Goal: Transaction & Acquisition: Obtain resource

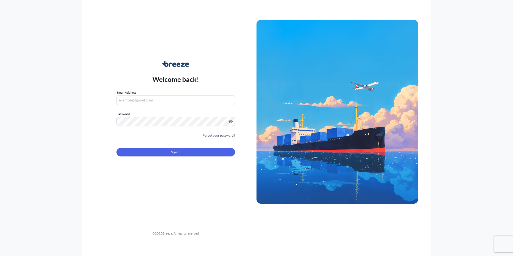
type input "[PERSON_NAME][EMAIL_ADDRESS][PERSON_NAME][DOMAIN_NAME]"
click at [183, 151] on button "Sign In" at bounding box center [176, 152] width 119 height 9
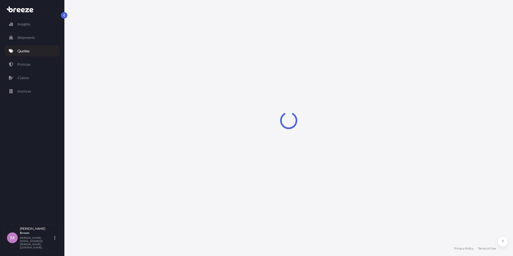
select select "Road"
select select "2"
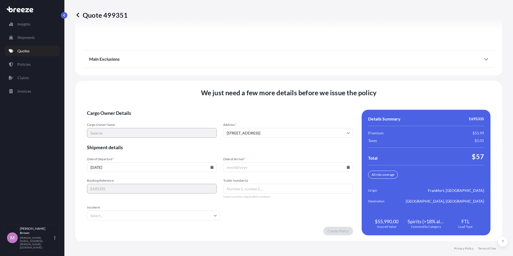
scroll to position [726, 0]
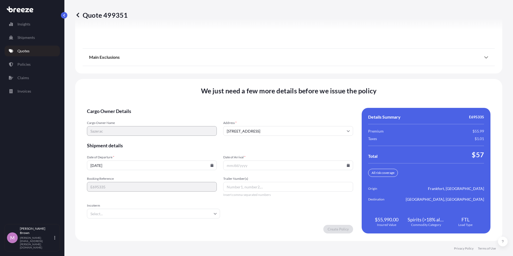
click at [253, 164] on input "Date of Arrival *" at bounding box center [288, 166] width 130 height 10
click at [347, 164] on icon at bounding box center [348, 165] width 3 height 3
click at [286, 117] on button "18" at bounding box center [286, 117] width 9 height 9
type input "[DATE]"
click at [245, 188] on input "Trailer Number(s)" at bounding box center [288, 187] width 130 height 10
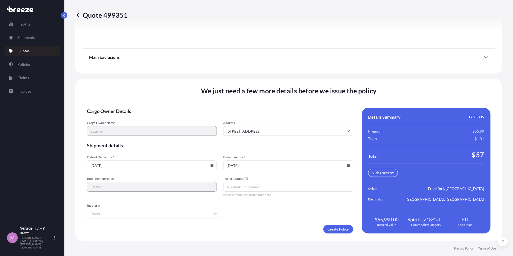
click at [239, 186] on input "Trailer Number(s)" at bounding box center [288, 187] width 130 height 10
type input "T78"
click at [199, 149] on form "Cargo Owner Details Cargo Owner Name Sazerac Address * [STREET_ADDRESS] Shipmen…" at bounding box center [220, 171] width 266 height 126
click at [245, 168] on input "[DATE]" at bounding box center [288, 166] width 130 height 10
click at [347, 166] on icon at bounding box center [348, 165] width 3 height 3
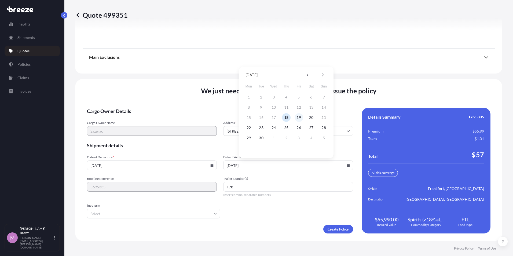
click at [298, 116] on button "19" at bounding box center [299, 117] width 9 height 9
type input "[DATE]"
click at [284, 217] on form "Cargo Owner Details Cargo Owner Name Sazerac Address * [STREET_ADDRESS] Shipmen…" at bounding box center [220, 171] width 266 height 126
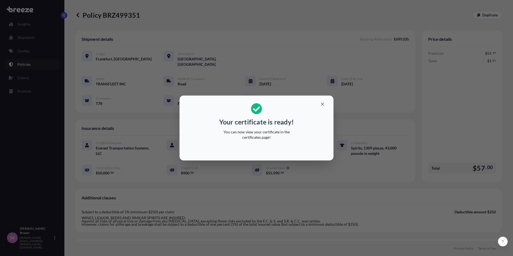
click at [286, 53] on div "Your certificate is ready! You can now view your certificate in the certificate…" at bounding box center [256, 128] width 513 height 256
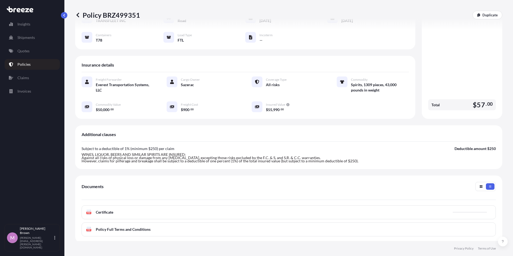
scroll to position [117, 0]
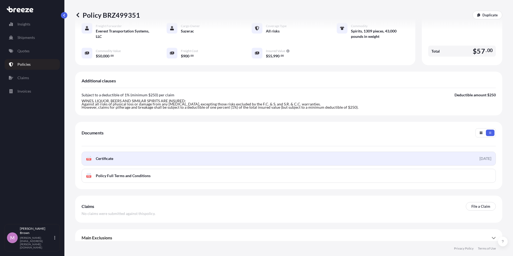
click at [480, 156] on div "[DATE]" at bounding box center [486, 158] width 12 height 5
click at [90, 156] on link "PDF Certificate [DATE]" at bounding box center [289, 159] width 415 height 14
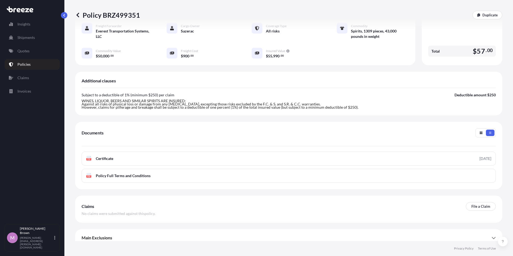
click at [19, 61] on link "Policies" at bounding box center [32, 64] width 55 height 11
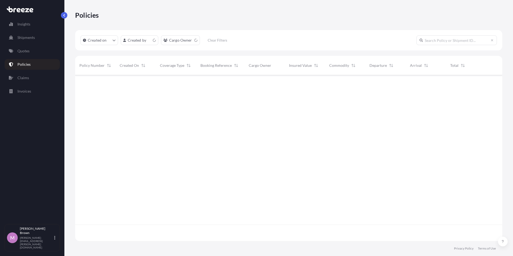
scroll to position [165, 423]
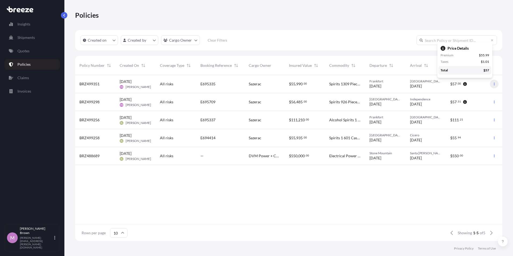
click at [494, 85] on icon "button" at bounding box center [494, 83] width 3 height 3
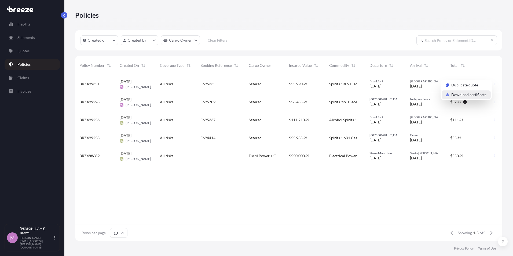
click at [475, 94] on p "Download certificate" at bounding box center [469, 94] width 35 height 5
click at [25, 28] on link "Insights" at bounding box center [32, 24] width 55 height 11
select select "2025"
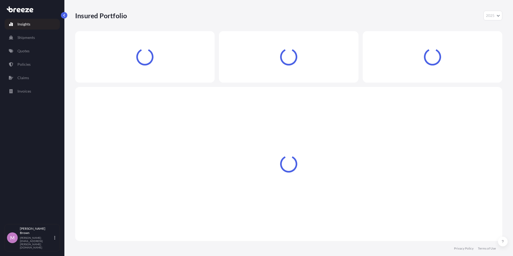
click at [19, 49] on p "Quotes" at bounding box center [23, 50] width 12 height 5
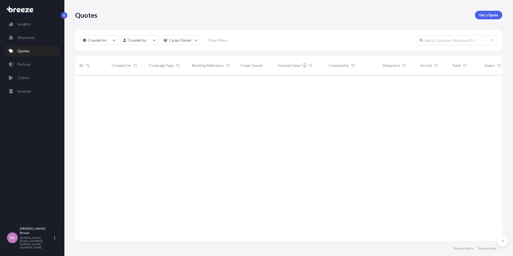
scroll to position [165, 423]
